Goal: Task Accomplishment & Management: Use online tool/utility

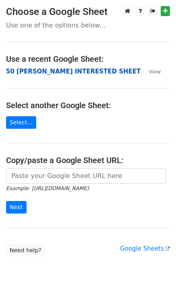
click at [50, 70] on strong "50 [PERSON_NAME] INTERESTED SHEET" at bounding box center [73, 71] width 135 height 7
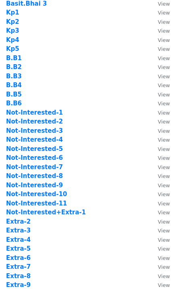
scroll to position [323, 0]
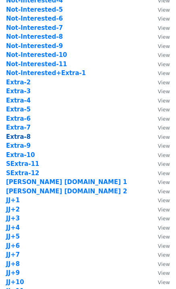
click at [25, 137] on strong "Extra-8" at bounding box center [18, 136] width 25 height 7
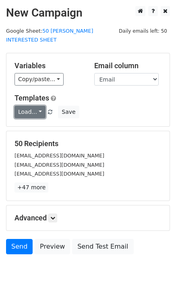
click at [38, 106] on link "Load..." at bounding box center [30, 112] width 31 height 13
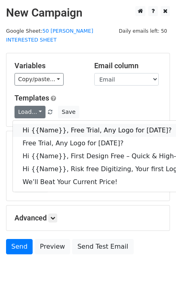
click at [44, 124] on link "Hi {{Name}}, Free Trial, Any Logo for today?" at bounding box center [129, 130] width 232 height 13
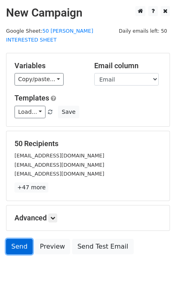
click at [21, 239] on link "Send" at bounding box center [19, 246] width 27 height 15
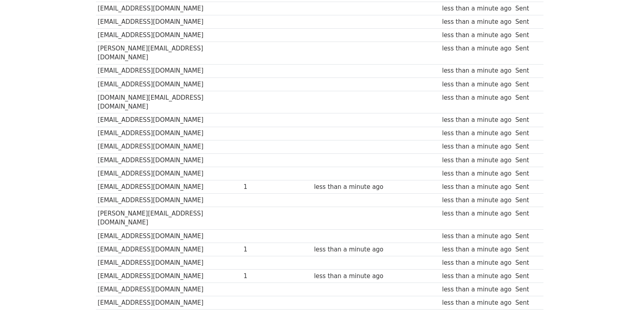
scroll to position [562, 0]
